Goal: Task Accomplishment & Management: Manage account settings

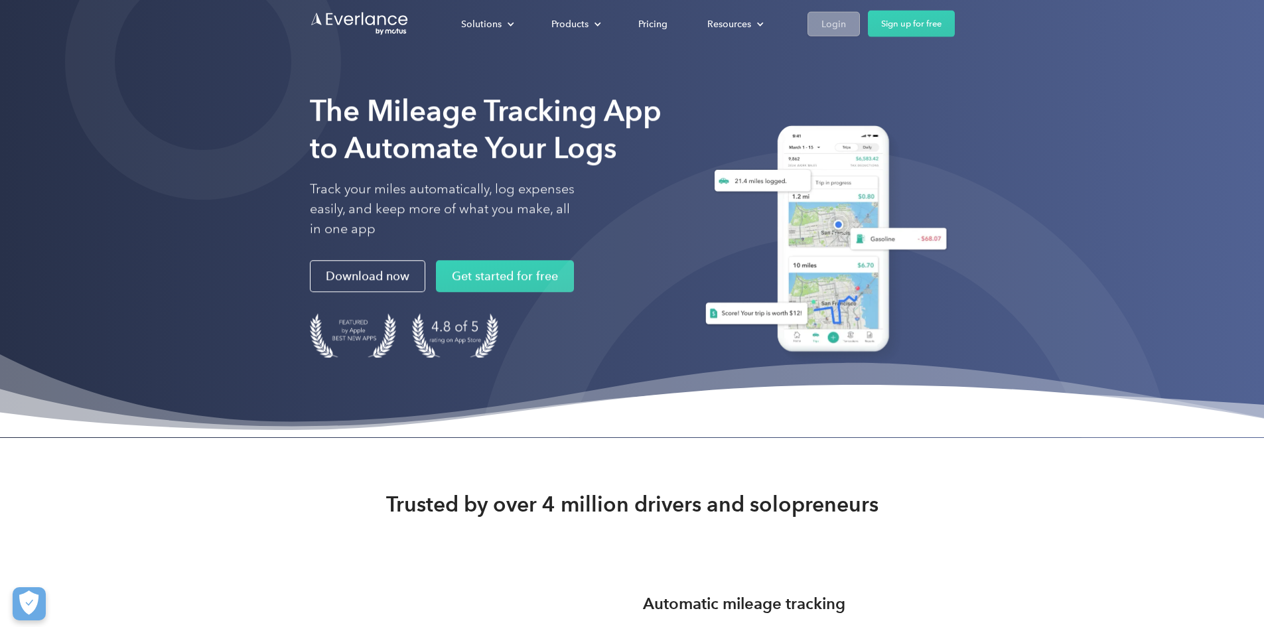
click at [846, 22] on div "Login" at bounding box center [834, 23] width 25 height 17
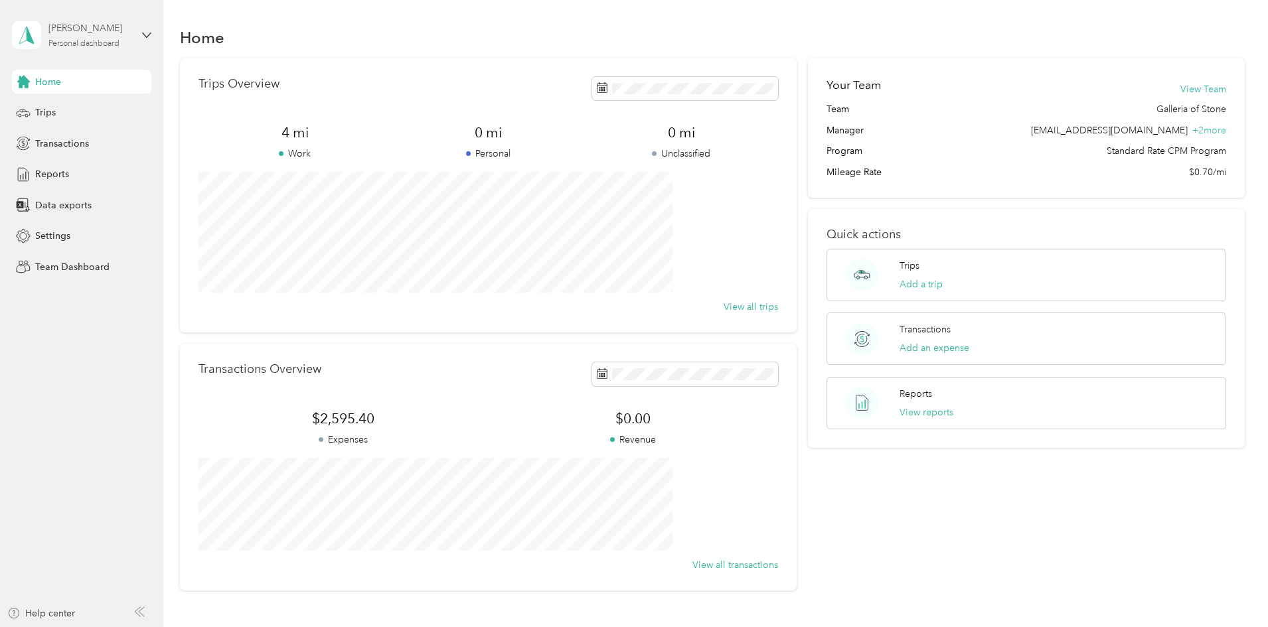
click at [99, 35] on div "[PERSON_NAME]" at bounding box center [89, 28] width 83 height 14
click at [58, 113] on div "Team dashboard" at bounding box center [189, 109] width 336 height 23
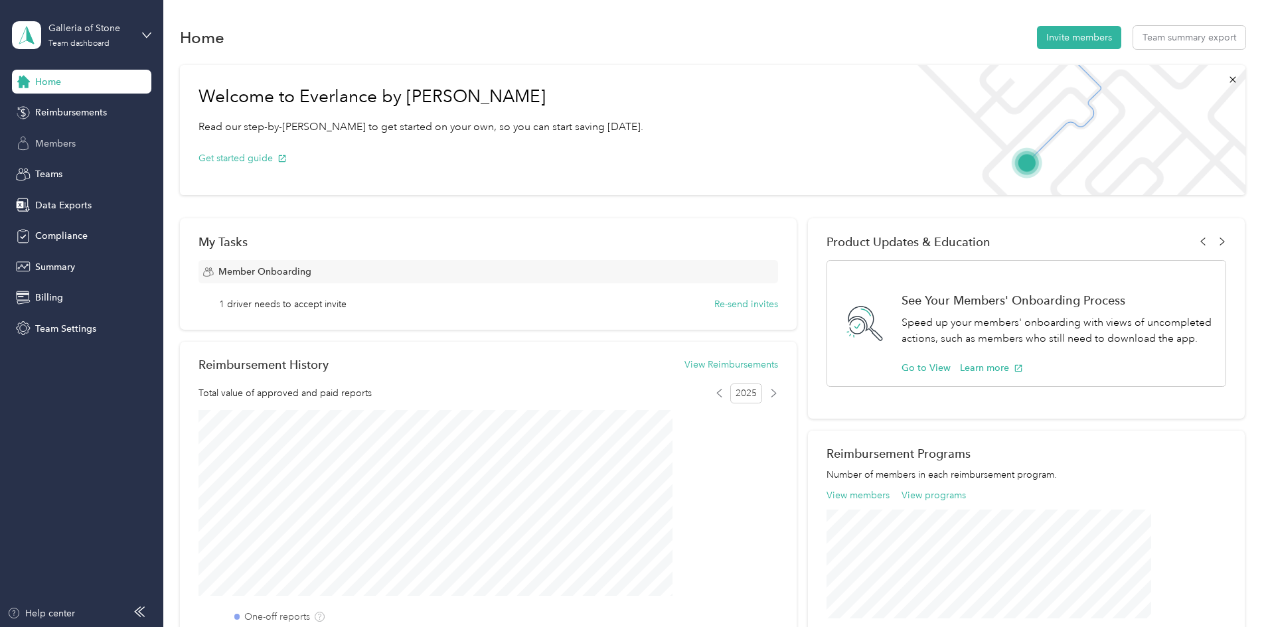
click at [46, 145] on span "Members" at bounding box center [55, 144] width 40 height 14
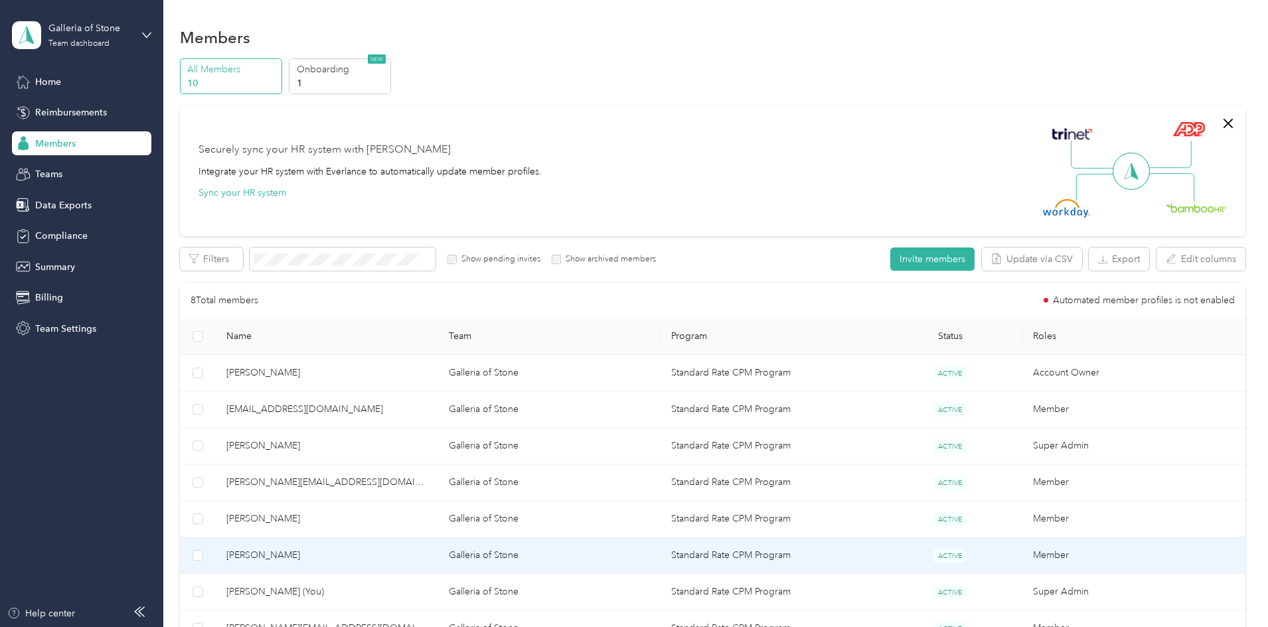
click at [353, 552] on span "[PERSON_NAME]" at bounding box center [326, 555] width 201 height 15
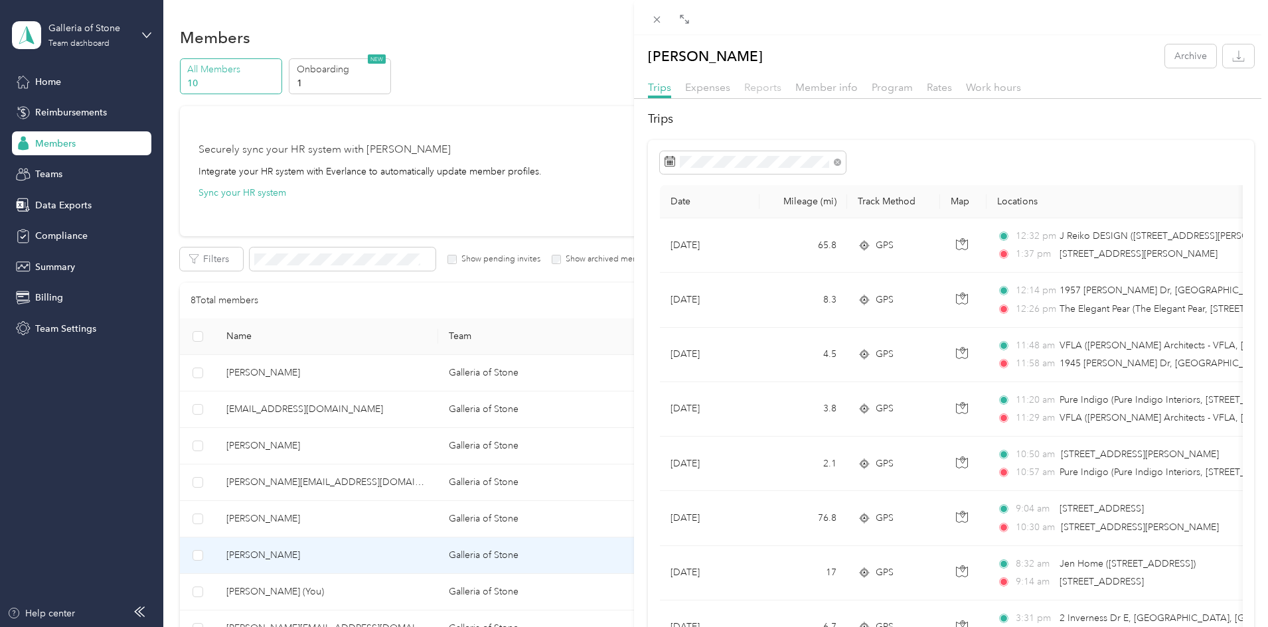
click at [754, 90] on span "Reports" at bounding box center [762, 87] width 37 height 13
